Goal: Task Accomplishment & Management: Manage account settings

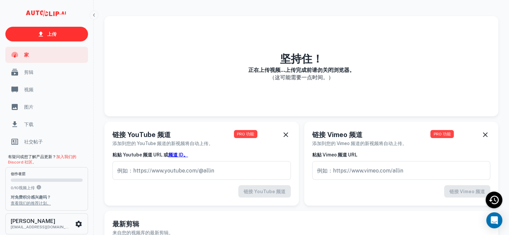
click at [377, 77] on div "坚持住！ 正在上传视频...上传完成前请勿关闭浏览器。 （这可能需要一点时间。）" at bounding box center [301, 66] width 394 height 100
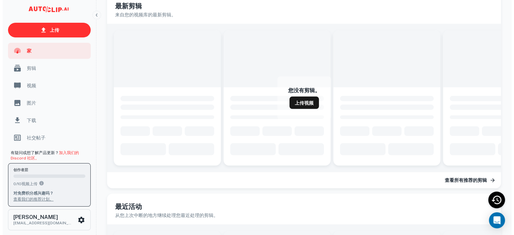
scroll to position [234, 0]
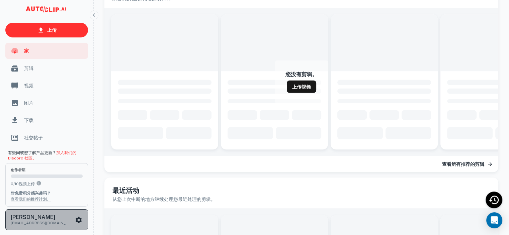
click at [77, 220] on icon "可滚动内容" at bounding box center [79, 220] width 6 height 6
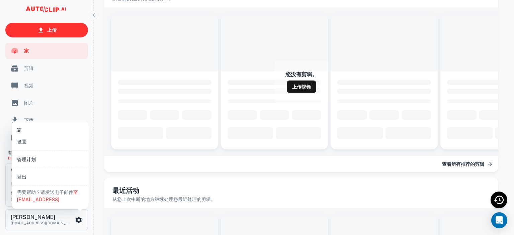
click at [28, 157] on font "管理计划" at bounding box center [26, 159] width 19 height 5
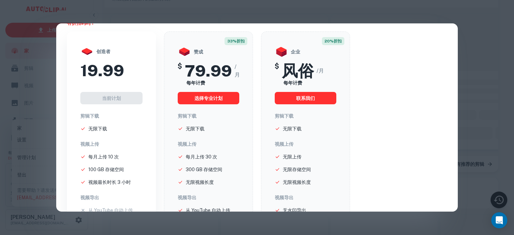
scroll to position [0, 0]
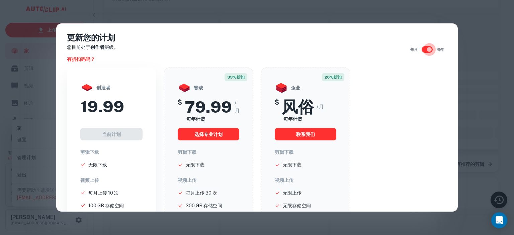
click at [418, 51] on input "checkbox" at bounding box center [430, 49] width 38 height 13
checkbox input "false"
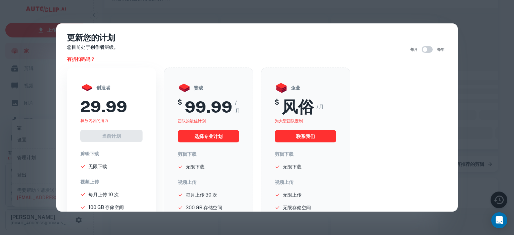
click at [475, 43] on div "更新您的计划 您目前处于 创作者 层级。 有折扣码吗？ 每月 每年 创造者 29.99 释放内容的潜力 当前计划 剪辑下载 无限下载 视频上传 每月上传 10…" at bounding box center [257, 117] width 514 height 235
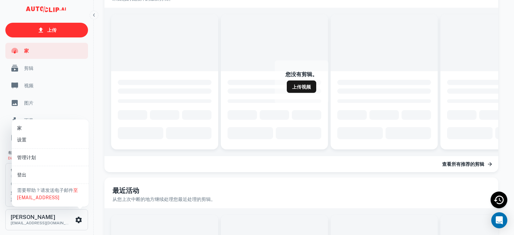
click at [29, 141] on li "设置" at bounding box center [50, 140] width 72 height 12
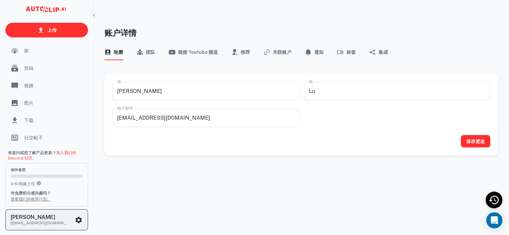
click at [80, 218] on icon "可滚动内容" at bounding box center [79, 220] width 6 height 6
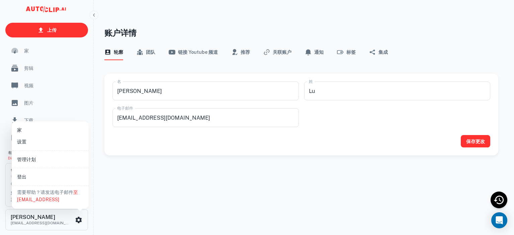
click at [160, 190] on div at bounding box center [257, 117] width 514 height 235
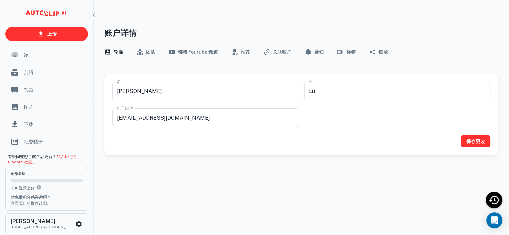
scroll to position [5, 0]
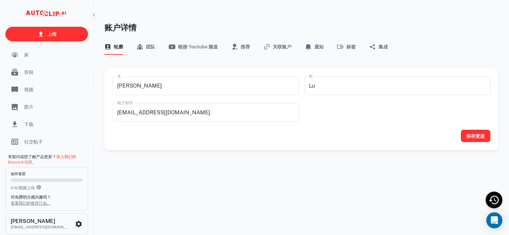
click at [26, 56] on font "家" at bounding box center [26, 54] width 5 height 5
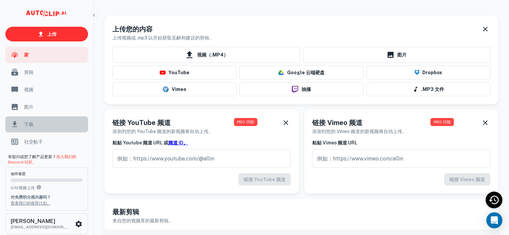
click at [27, 130] on div "下载" at bounding box center [46, 125] width 83 height 16
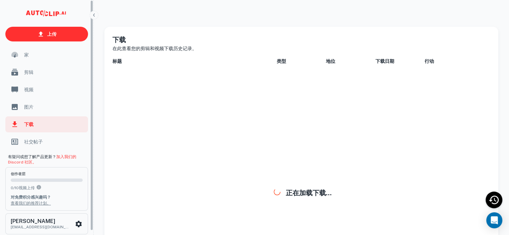
click at [34, 110] on span "图片" at bounding box center [54, 106] width 60 height 7
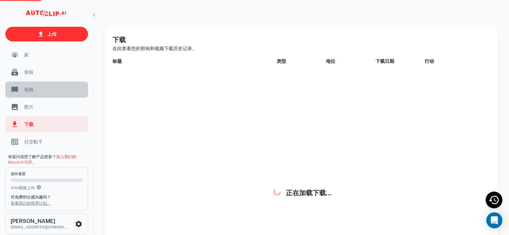
click at [38, 93] on span "视频" at bounding box center [54, 89] width 60 height 7
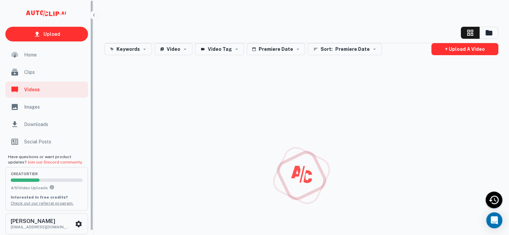
click at [40, 76] on span "Clips" at bounding box center [54, 72] width 60 height 7
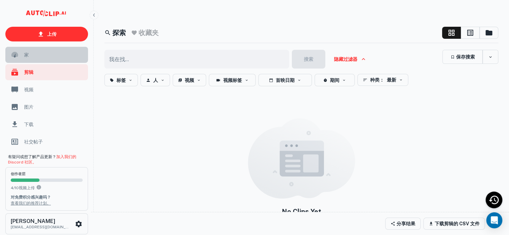
click at [43, 62] on div "家" at bounding box center [46, 55] width 83 height 16
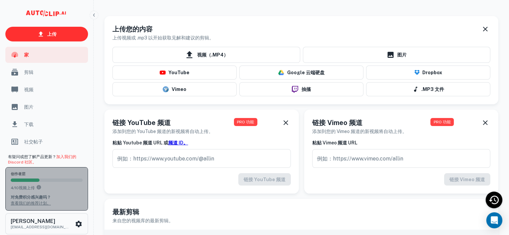
click at [60, 178] on div "创作者 层 4 / 10 视频上传 对免费积分感兴趣吗？ 查看我们的推荐计划。" at bounding box center [47, 189] width 72 height 35
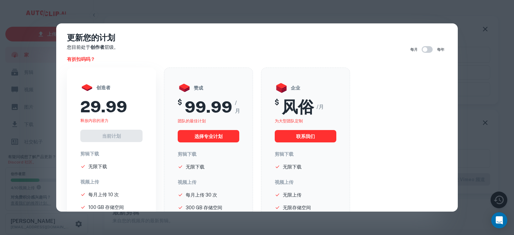
click at [490, 30] on div "更新您的计划 您目前处于 创作者 层级。 有折扣码吗？ 每月 每年 创造者 29.99 释放内容的潜力 当前计划 剪辑下载 无限下载 视频上传 每月上传 10…" at bounding box center [257, 117] width 514 height 235
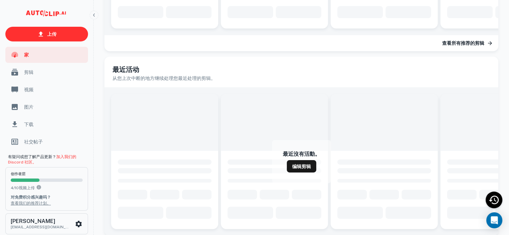
scroll to position [370, 0]
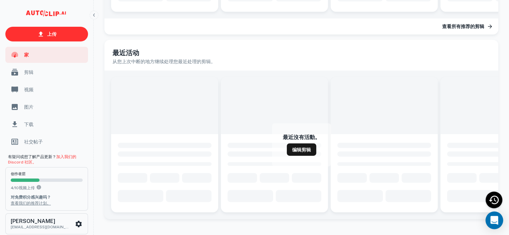
click at [494, 222] on icon "打开 Intercom Messenger" at bounding box center [494, 220] width 9 height 9
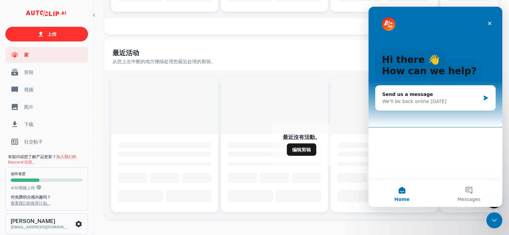
scroll to position [0, 0]
click at [491, 23] on icon "Close" at bounding box center [489, 23] width 5 height 5
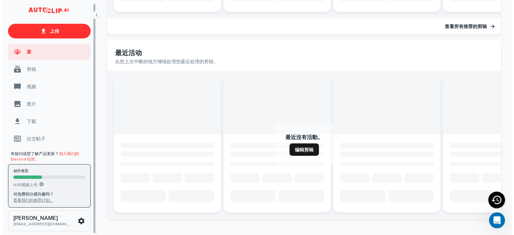
scroll to position [4, 0]
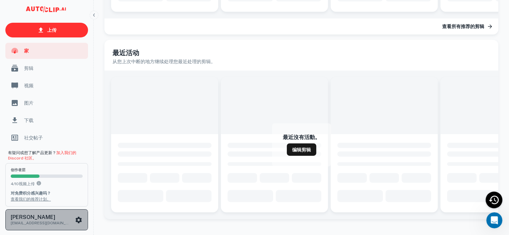
click at [80, 218] on icon "可滚动内容" at bounding box center [79, 220] width 6 height 6
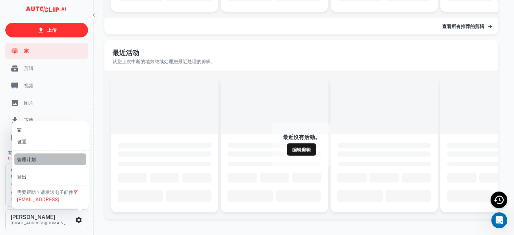
click at [24, 160] on font "管理计划" at bounding box center [26, 159] width 19 height 5
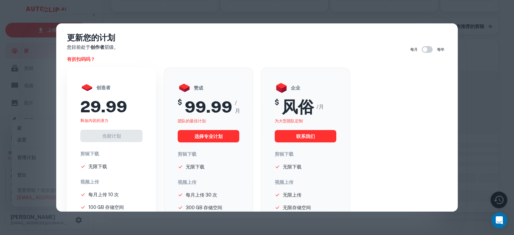
click at [129, 112] on div "29.99" at bounding box center [111, 106] width 62 height 19
click at [121, 135] on div "当前计划" at bounding box center [111, 136] width 62 height 12
click at [120, 100] on font "29.99" at bounding box center [103, 106] width 47 height 19
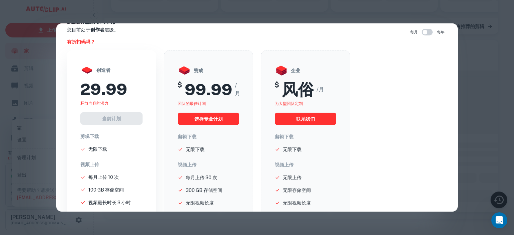
scroll to position [0, 0]
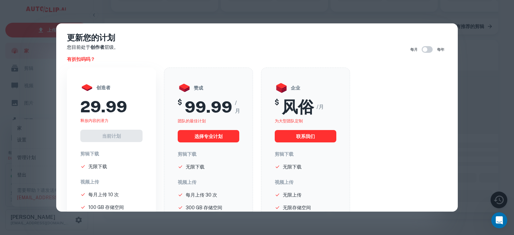
click at [429, 51] on input "checkbox" at bounding box center [425, 49] width 38 height 13
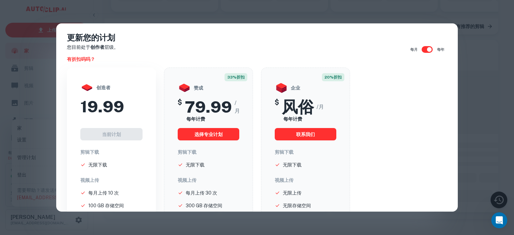
click at [424, 50] on input "checkbox" at bounding box center [430, 49] width 38 height 13
checkbox input "false"
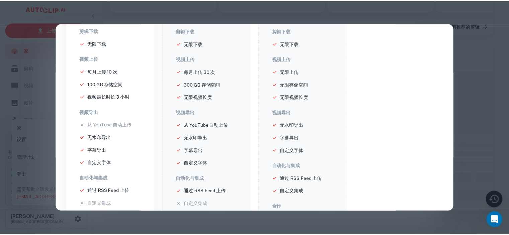
scroll to position [167, 0]
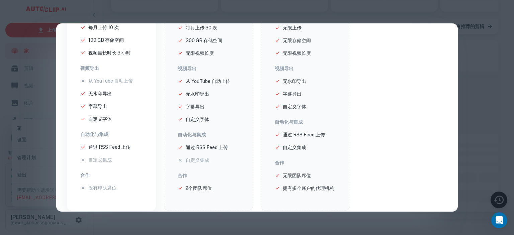
click at [471, 70] on div "更新您的计划 您目前处于 创作者 层级。 有折扣码吗？ 每月 每年 创造者 29.99 释放内容的潜力 当前计划 剪辑下载 无限下载 视频上传 每月上传 10…" at bounding box center [257, 117] width 514 height 235
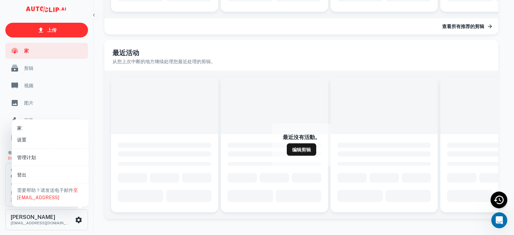
click at [44, 10] on div at bounding box center [257, 117] width 514 height 235
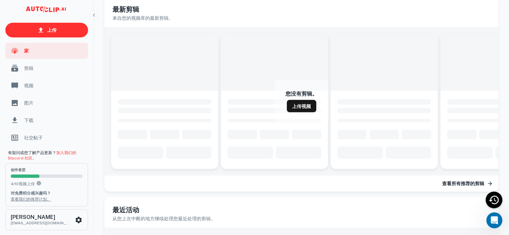
scroll to position [0, 0]
